Goal: Find specific page/section: Find specific page/section

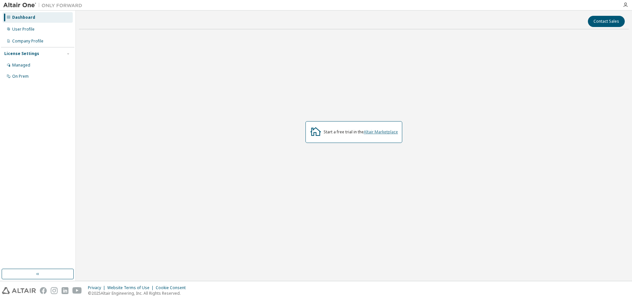
click at [370, 133] on link "Altair Marketplace" at bounding box center [381, 132] width 34 height 6
click at [381, 265] on div "Contact Sales Start a free trial in the Altair Marketplace" at bounding box center [354, 146] width 550 height 264
click at [26, 77] on div "On Prem" at bounding box center [20, 76] width 16 height 5
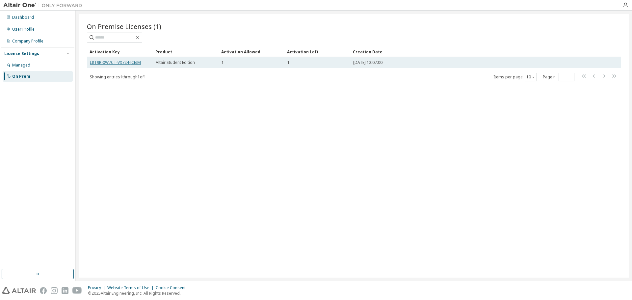
click at [121, 64] on link "L8T9R-0W7CT-VX724-JCEIM" at bounding box center [115, 63] width 51 height 6
